Goal: Task Accomplishment & Management: Manage account settings

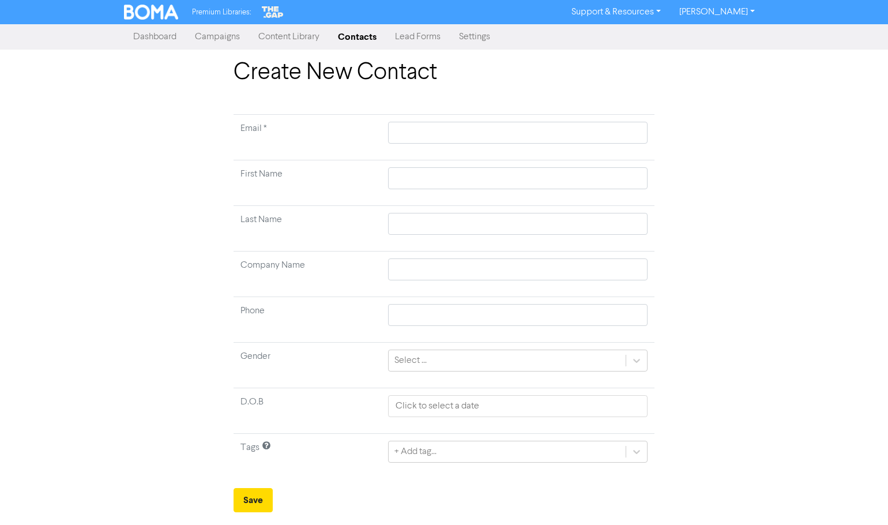
click at [361, 37] on link "Contacts" at bounding box center [357, 36] width 57 height 23
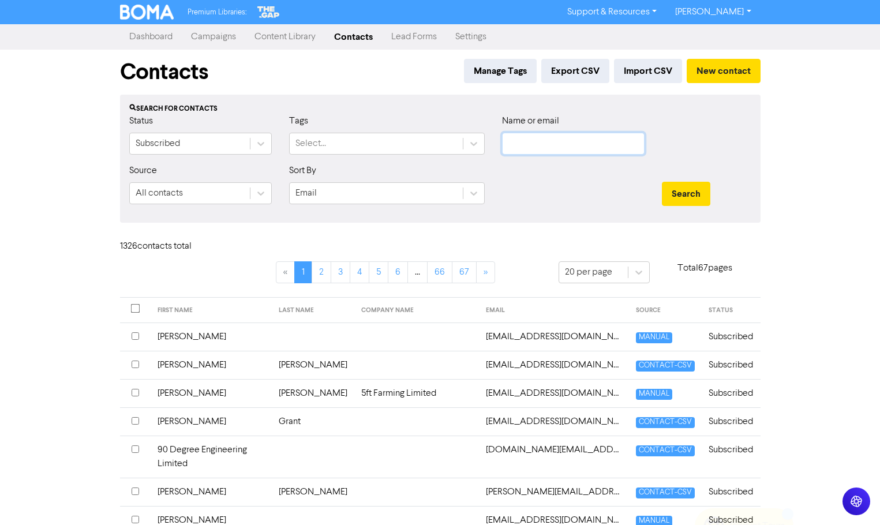
click at [556, 134] on input "text" at bounding box center [573, 144] width 143 height 22
type input "[PERSON_NAME]"
click at [662, 182] on button "Search" at bounding box center [686, 194] width 48 height 24
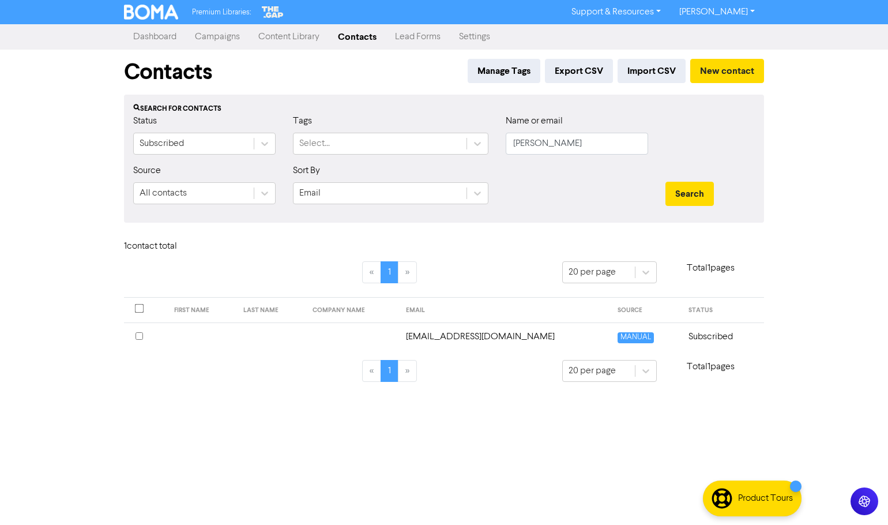
click at [731, 338] on td "Subscribed" at bounding box center [723, 337] width 83 height 28
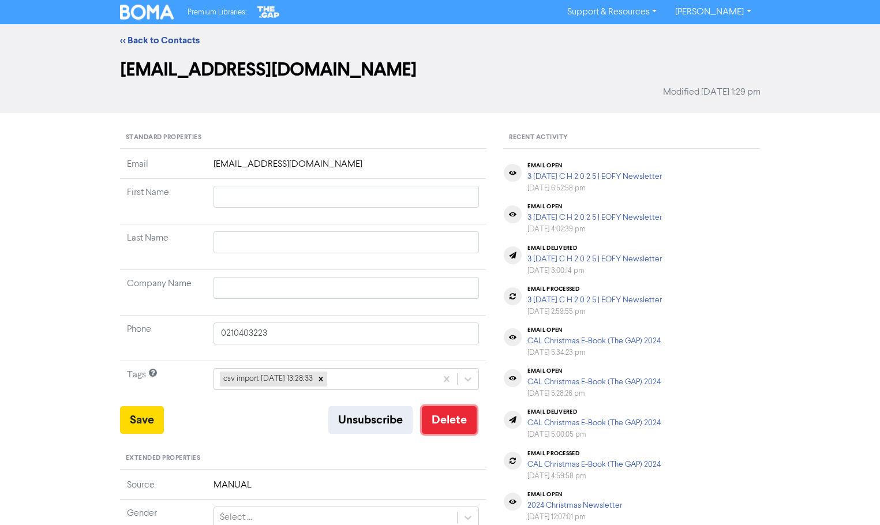
click at [433, 419] on button "Delete" at bounding box center [449, 420] width 55 height 28
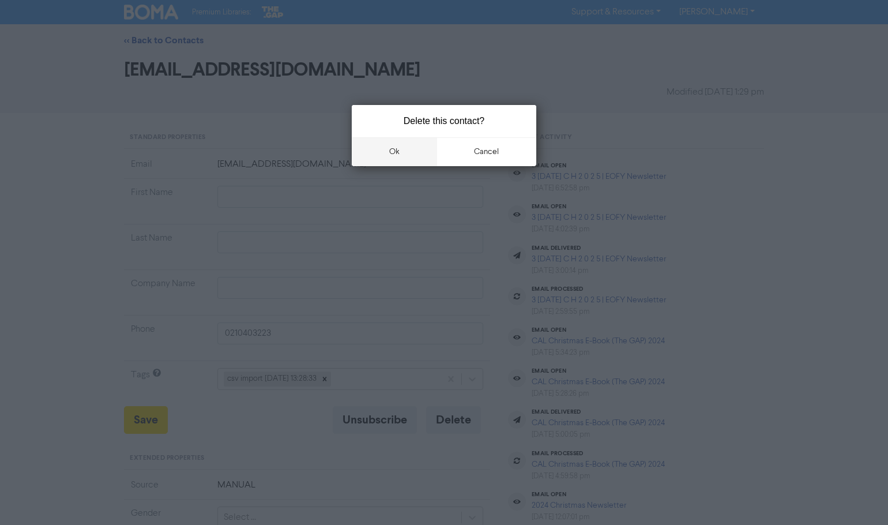
click at [414, 158] on button "ok" at bounding box center [394, 151] width 85 height 29
